Goal: Task Accomplishment & Management: Manage account settings

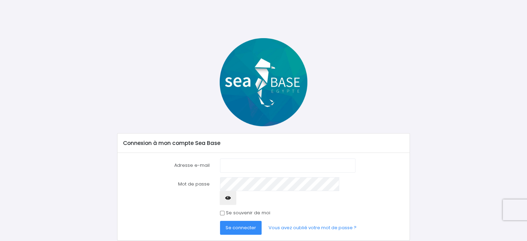
type input "[EMAIL_ADDRESS][DOMAIN_NAME]"
click at [231, 198] on icon "button" at bounding box center [228, 198] width 6 height 0
click at [246, 224] on span "Se connecter" at bounding box center [241, 227] width 31 height 7
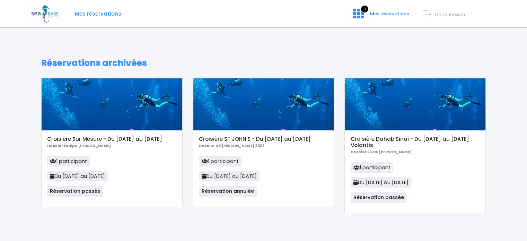
scroll to position [3, 0]
click at [435, 15] on span "Déconnexion" at bounding box center [450, 14] width 30 height 7
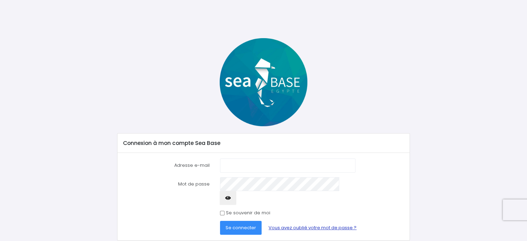
type input "[EMAIL_ADDRESS][DOMAIN_NAME]"
click at [303, 221] on link "Vous avez oublié votre mot de passe ?" at bounding box center [312, 228] width 99 height 14
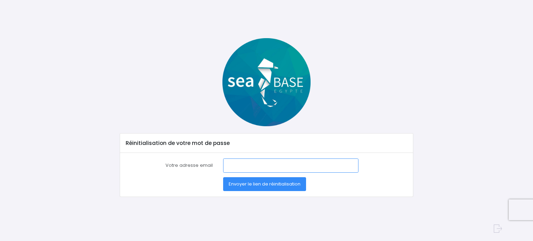
click at [244, 167] on input "Votre adresse email" at bounding box center [290, 165] width 135 height 14
type input "[EMAIL_ADDRESS][DOMAIN_NAME]"
click at [272, 186] on span "Envoyer le lien de réinitialisation" at bounding box center [264, 184] width 72 height 7
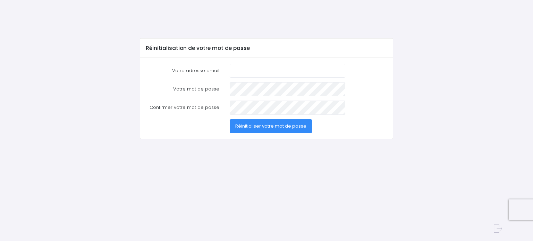
click at [265, 73] on input "Votre adresse email" at bounding box center [287, 71] width 115 height 14
type input "[EMAIL_ADDRESS][DOMAIN_NAME]"
click at [248, 127] on span "Réinitialiser votre mot de passe" at bounding box center [270, 126] width 71 height 7
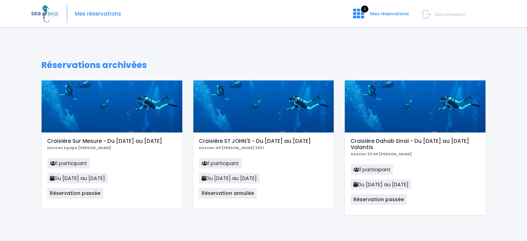
click at [453, 17] on span "Déconnexion" at bounding box center [450, 14] width 30 height 7
